Goal: Check status: Check status

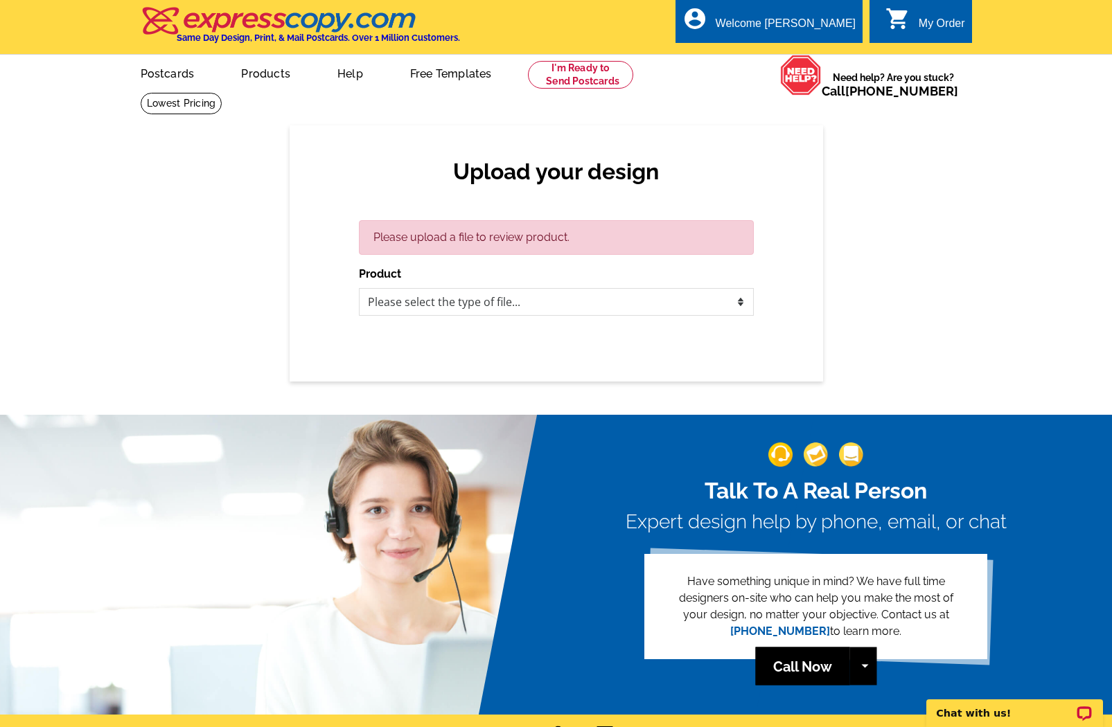
click at [953, 21] on div "My Order" at bounding box center [942, 26] width 46 height 19
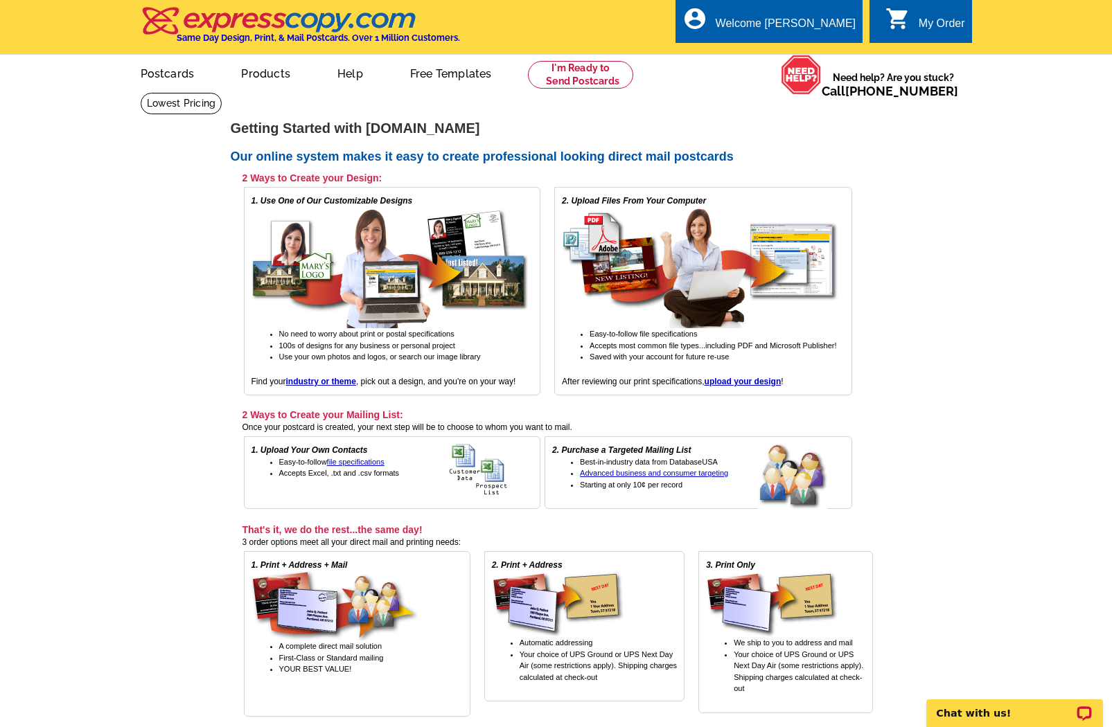
click at [1105, 170] on main "expresscopy.com > Getting Started Getting Started with expresscopy.com Our onli…" at bounding box center [556, 435] width 1112 height 687
click at [950, 21] on div "My Order" at bounding box center [942, 26] width 46 height 19
click at [929, 316] on main "expresscopy.com > Getting Started Getting Started with expresscopy.com Our onli…" at bounding box center [556, 435] width 1112 height 687
click at [820, 43] on ul "My Account Logout" at bounding box center [824, 66] width 78 height 60
click at [820, 53] on link "My Account" at bounding box center [821, 53] width 60 height 12
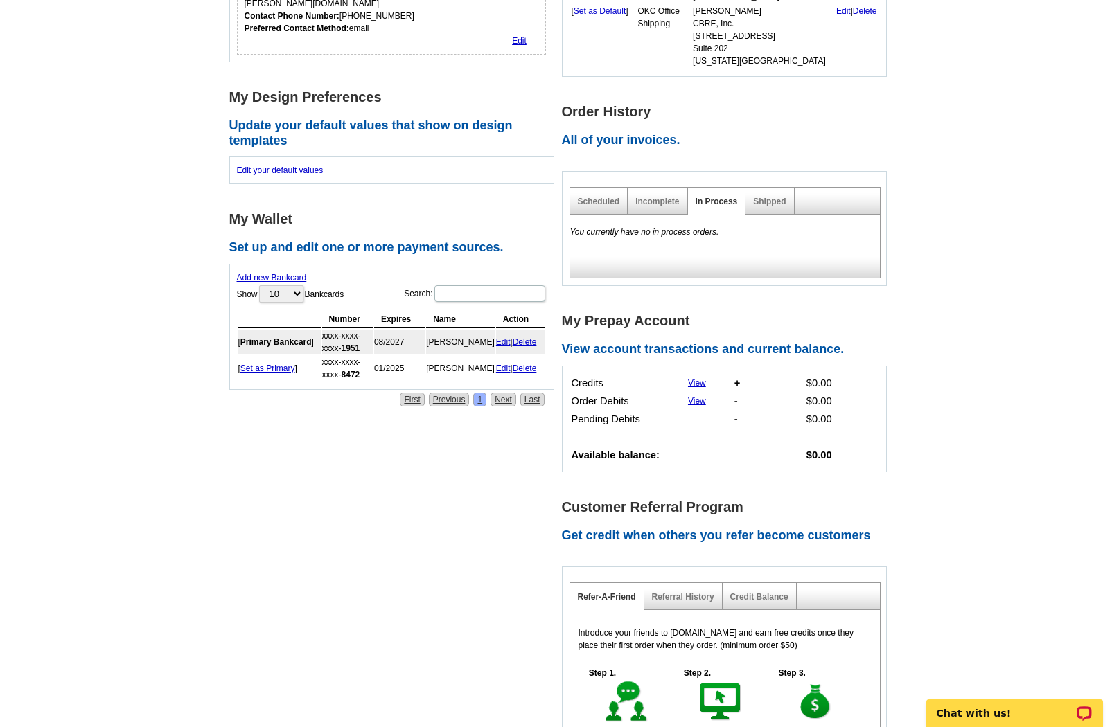
scroll to position [485, 0]
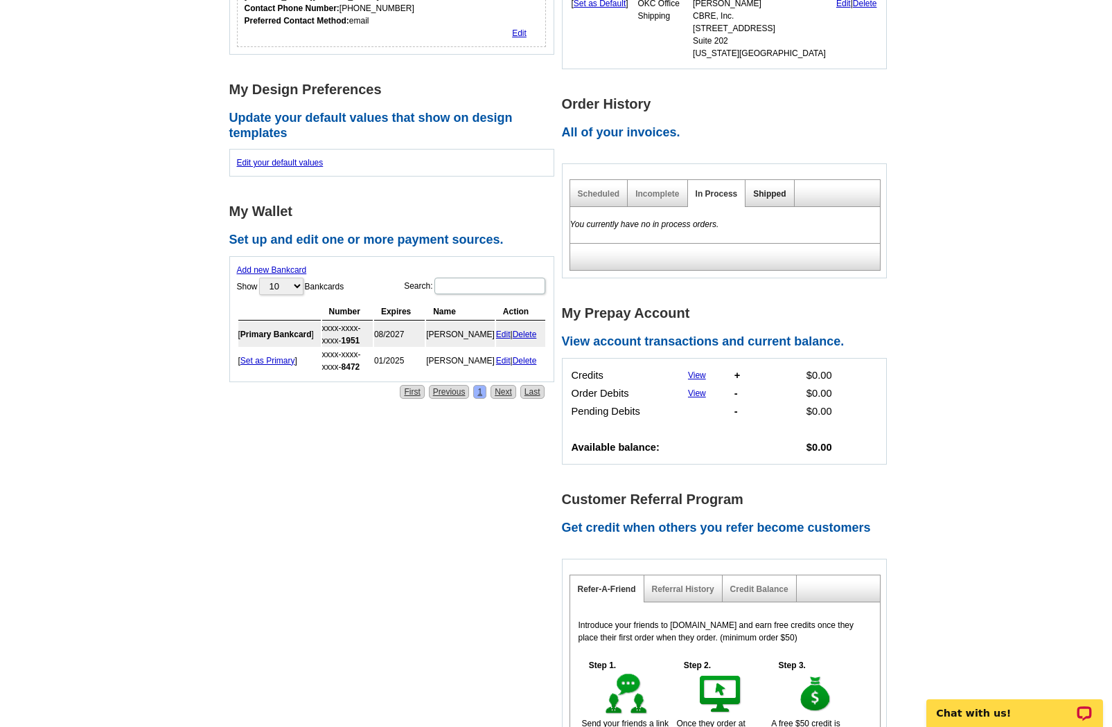
click at [780, 189] on link "Shipped" at bounding box center [769, 194] width 33 height 10
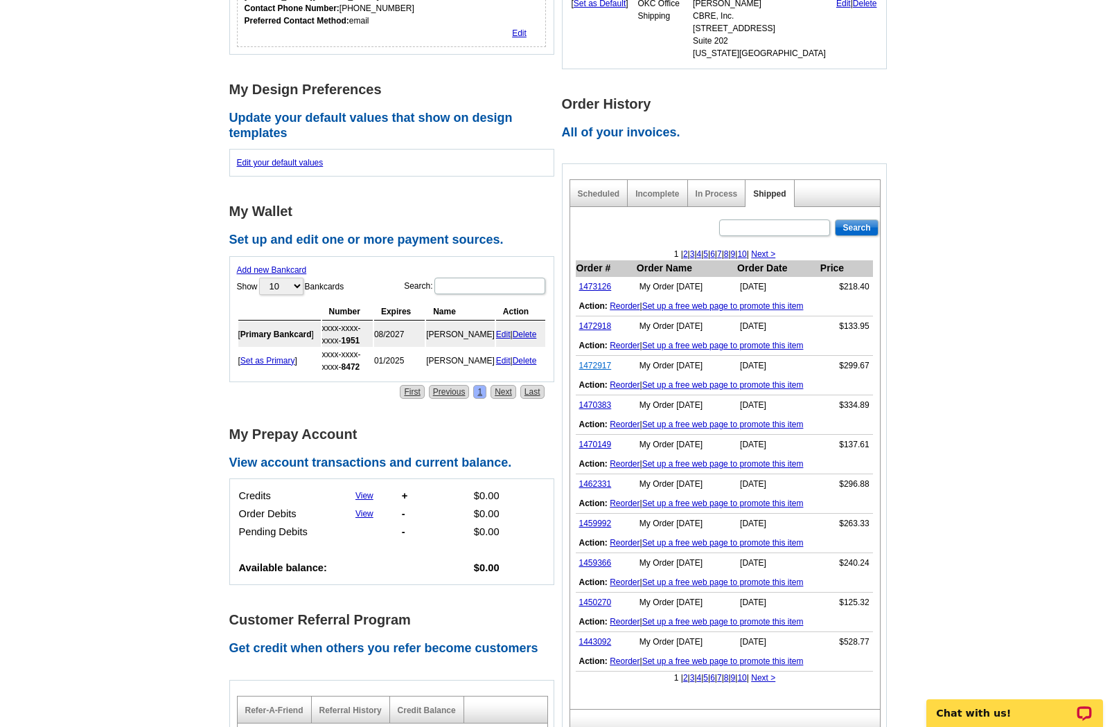
click at [601, 361] on link "1472917" at bounding box center [595, 366] width 33 height 10
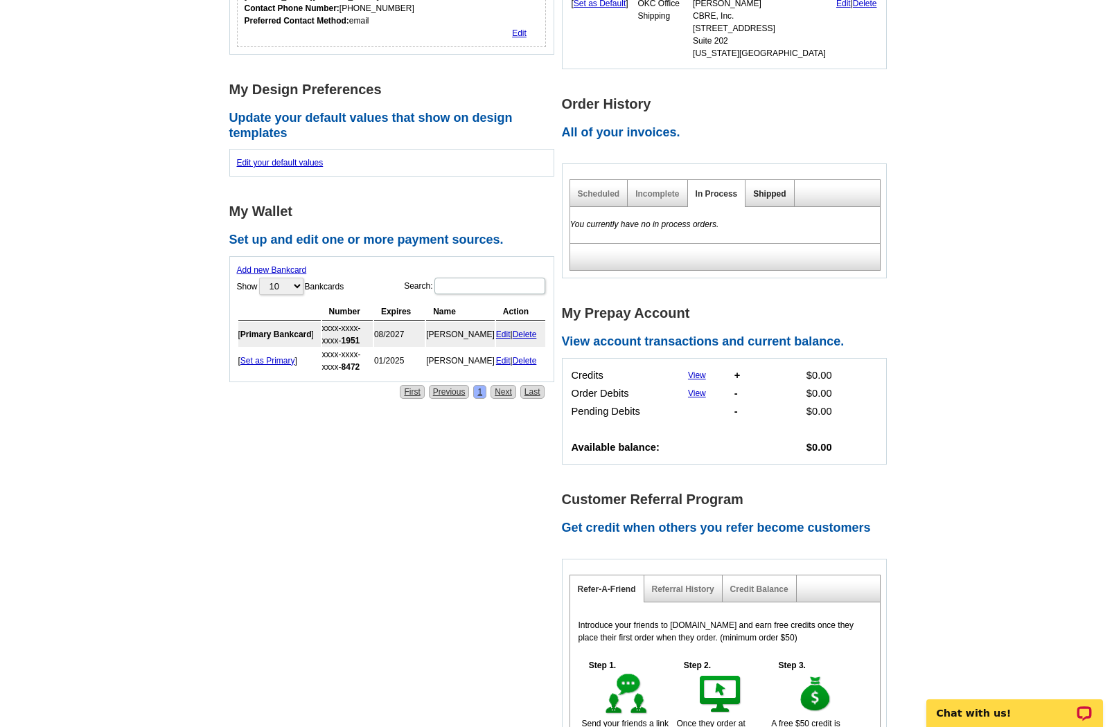
click at [769, 189] on link "Shipped" at bounding box center [769, 194] width 33 height 10
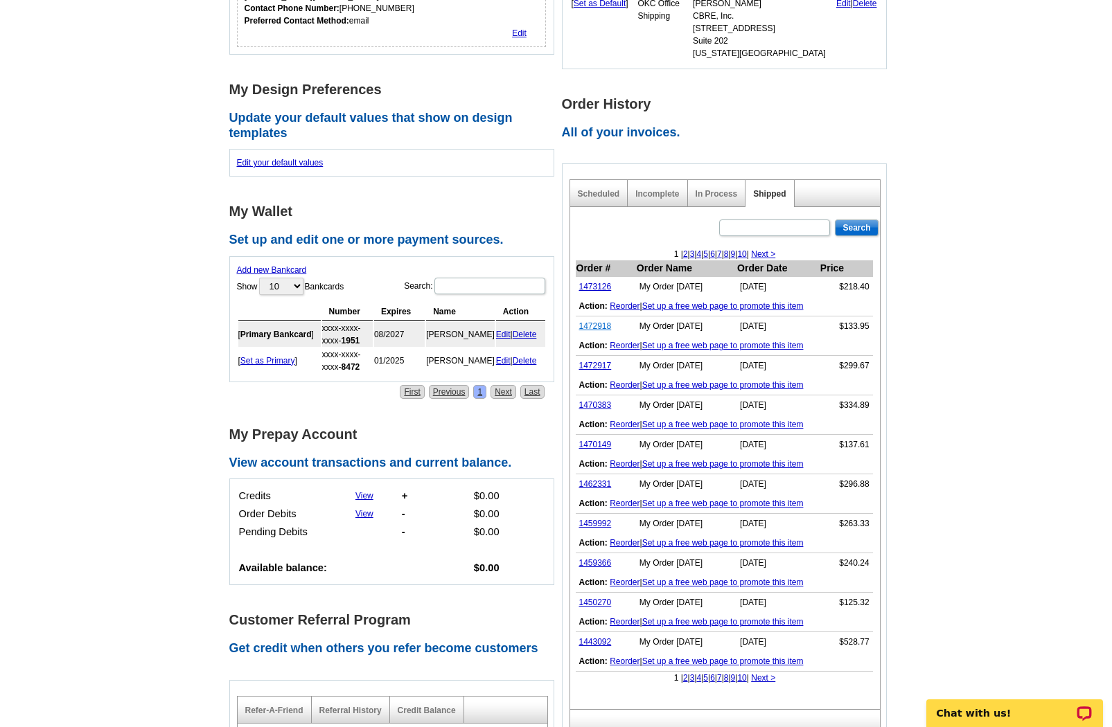
click at [605, 321] on link "1472918" at bounding box center [595, 326] width 33 height 10
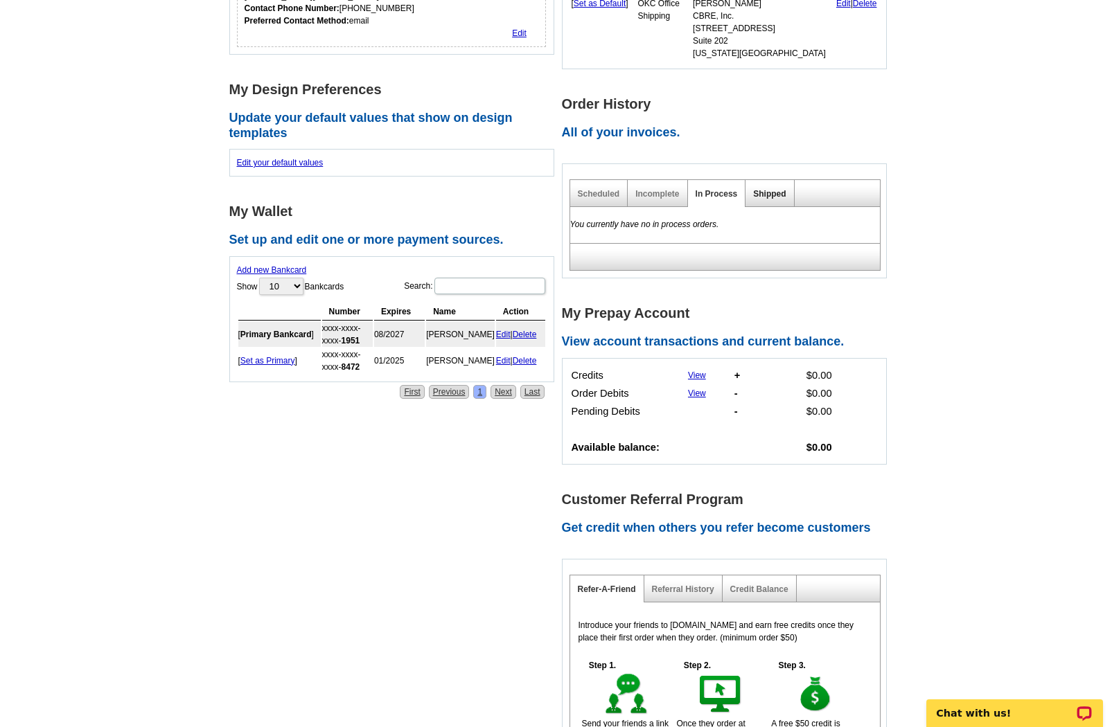
click at [768, 189] on link "Shipped" at bounding box center [769, 194] width 33 height 10
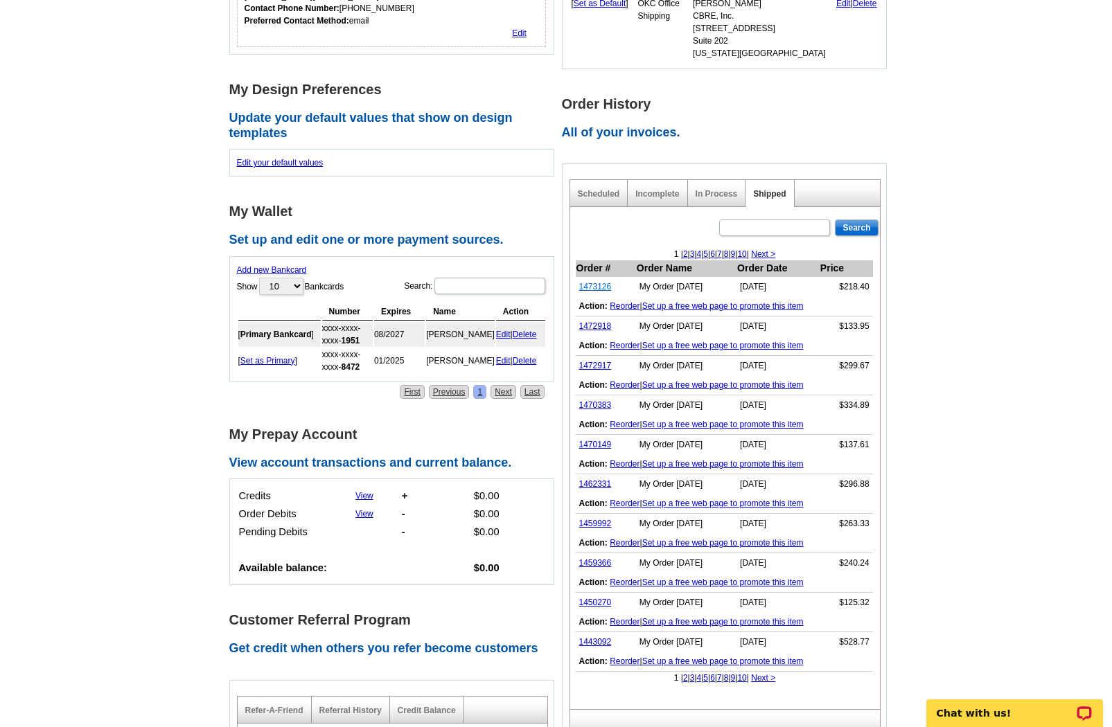
click at [591, 282] on link "1473126" at bounding box center [595, 287] width 33 height 10
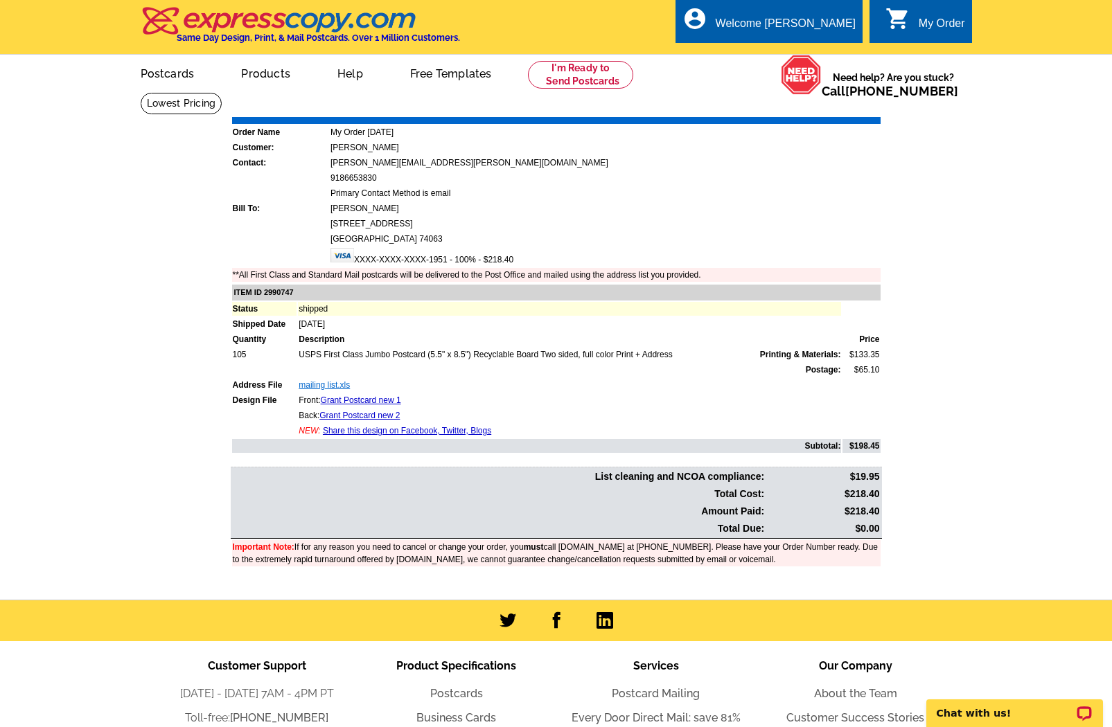
click at [314, 387] on link "mailing list.xls" at bounding box center [324, 385] width 51 height 10
click at [327, 387] on link "mailing list.xls" at bounding box center [324, 385] width 51 height 10
click at [332, 385] on link "mailing list.xls" at bounding box center [324, 385] width 51 height 10
